Goal: Task Accomplishment & Management: Use online tool/utility

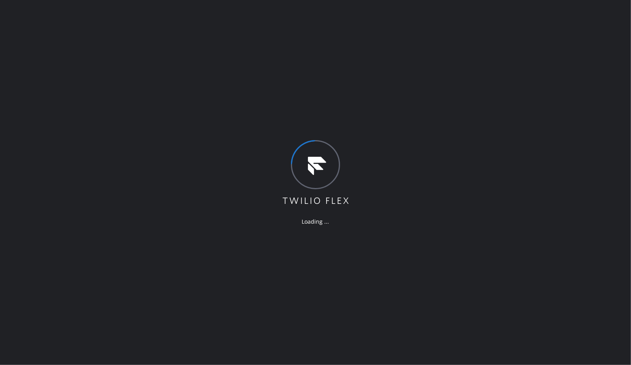
click at [449, 121] on div "Loading ..." at bounding box center [315, 182] width 631 height 365
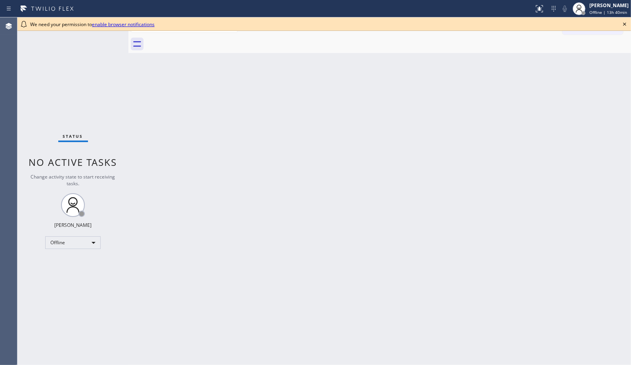
click at [622, 26] on icon at bounding box center [625, 24] width 10 height 10
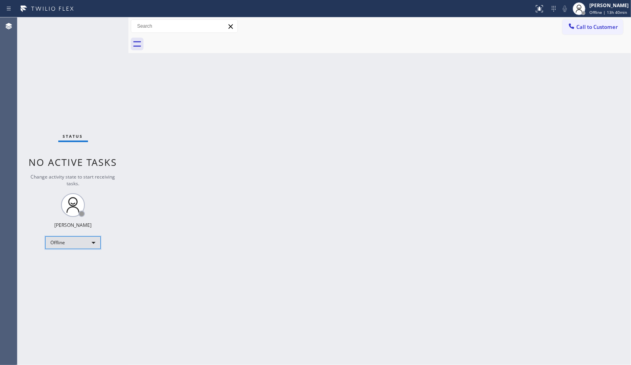
click at [96, 241] on div "Offline" at bounding box center [72, 243] width 55 height 13
click at [73, 277] on li "Unavailable" at bounding box center [73, 274] width 54 height 10
click at [403, 115] on div "Back to Dashboard Change Sender ID Customers Technicians Select a contact Outbo…" at bounding box center [379, 191] width 502 height 348
